Goal: Check status

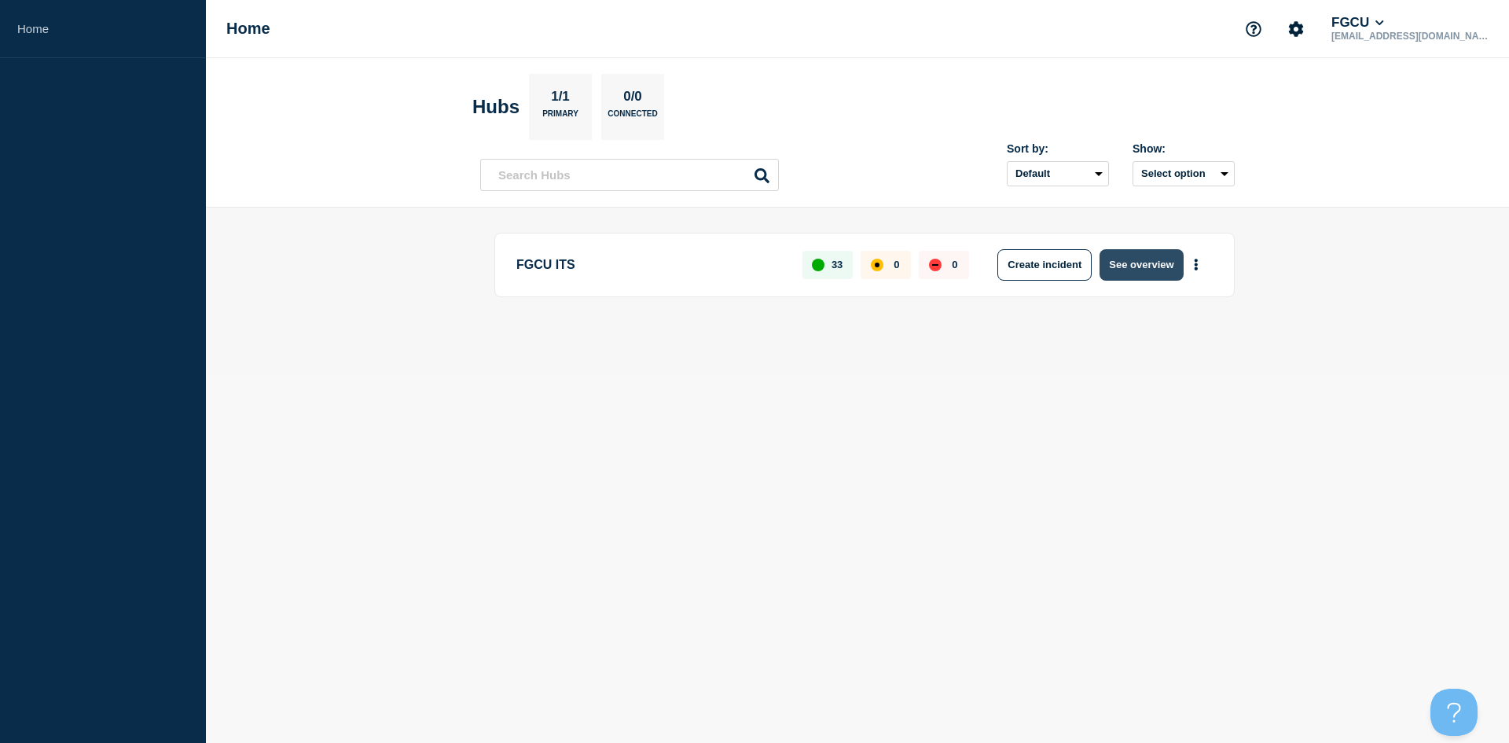
click at [1147, 267] on button "See overview" at bounding box center [1141, 264] width 83 height 31
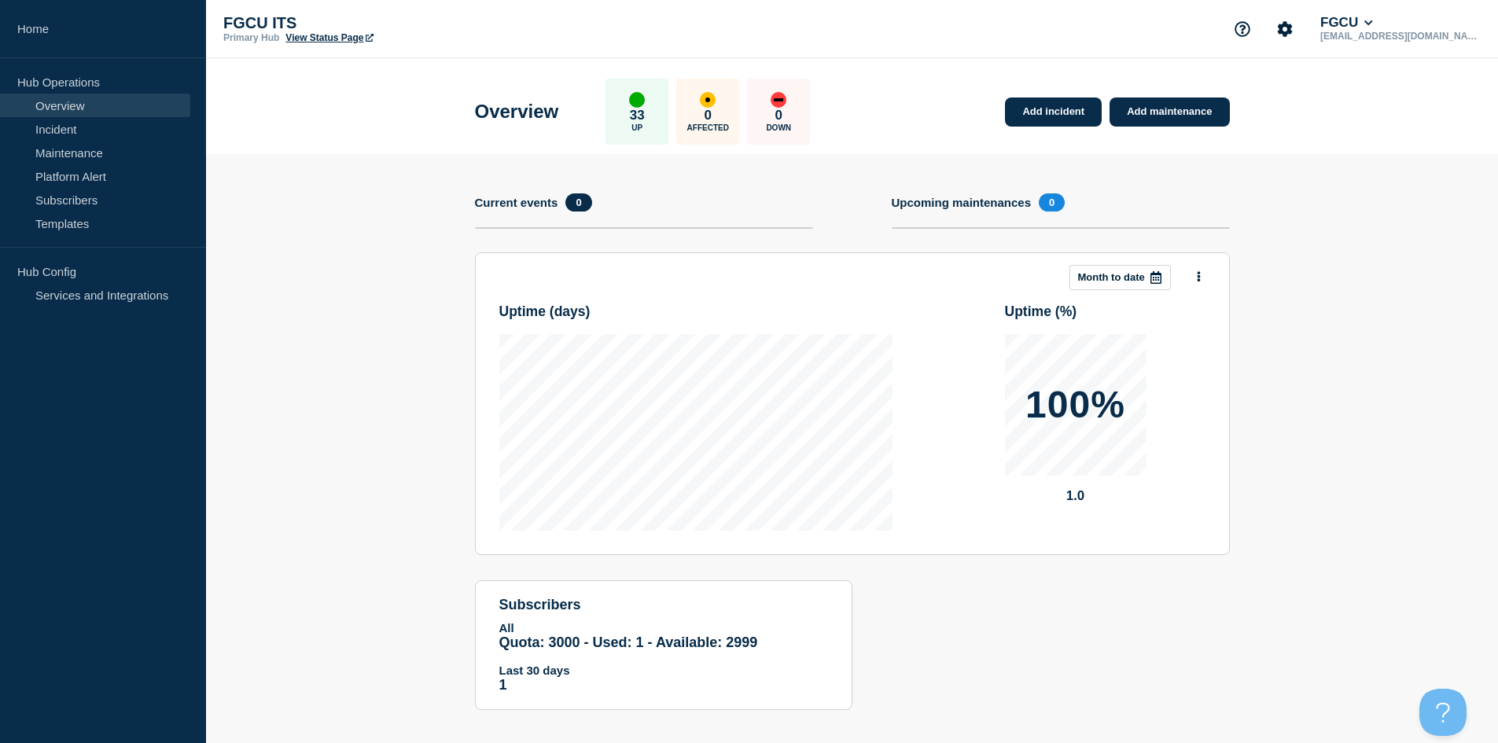
click at [645, 111] on p "33" at bounding box center [637, 116] width 15 height 16
click at [321, 28] on p "FGCU ITS" at bounding box center [380, 23] width 314 height 18
click at [323, 35] on link "View Status Page" at bounding box center [328, 37] width 87 height 11
